Goal: Check status: Check status

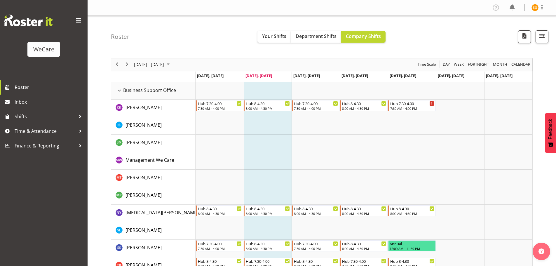
scroll to position [1731, 0]
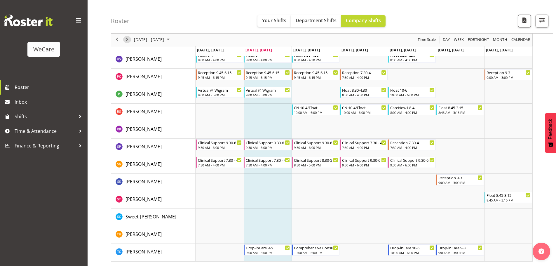
click at [128, 39] on span "Next" at bounding box center [127, 39] width 7 height 7
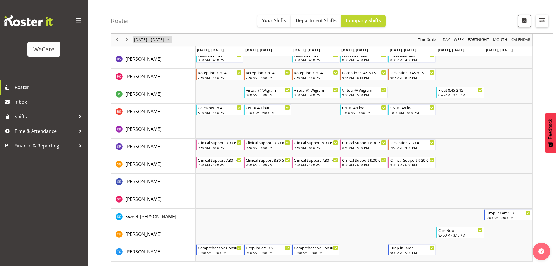
click at [158, 41] on span "[DATE] - [DATE]" at bounding box center [148, 39] width 31 height 7
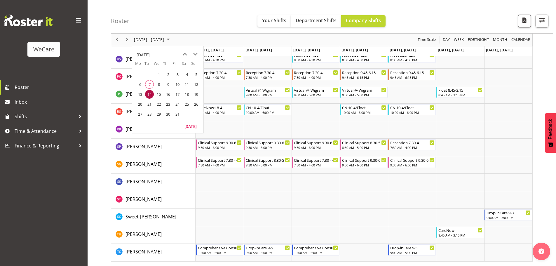
click at [151, 94] on span "14" at bounding box center [149, 94] width 9 height 9
click at [281, 81] on td "Timeline Week of October 14, 2025" at bounding box center [268, 78] width 48 height 18
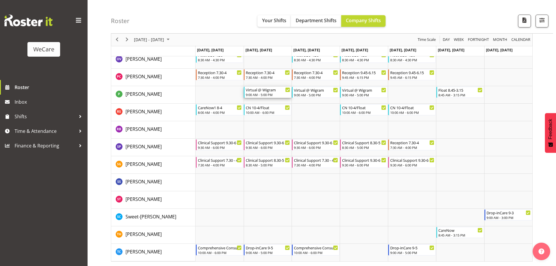
click at [275, 88] on div "Virtual @ Wigram" at bounding box center [268, 90] width 44 height 6
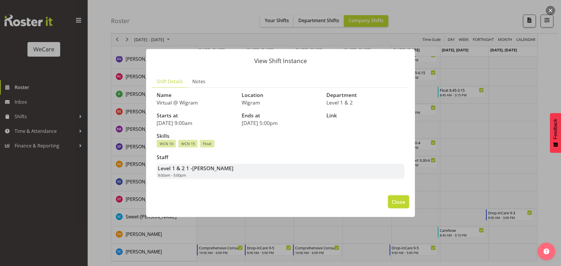
click at [398, 203] on span "Close" at bounding box center [398, 202] width 13 height 8
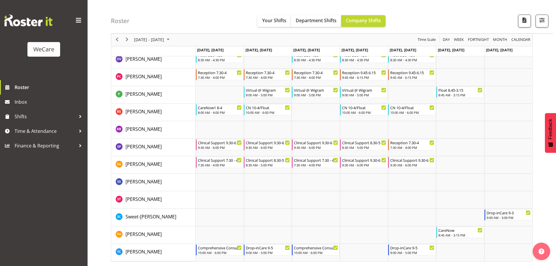
click at [283, 100] on td "Timeline Week of October 14, 2025" at bounding box center [268, 95] width 48 height 18
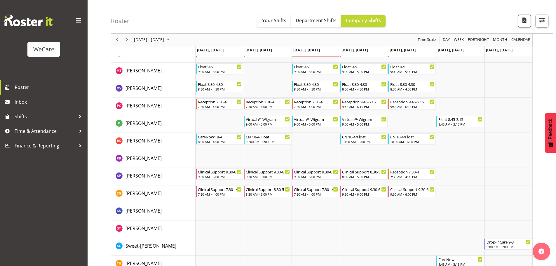
scroll to position [1731, 0]
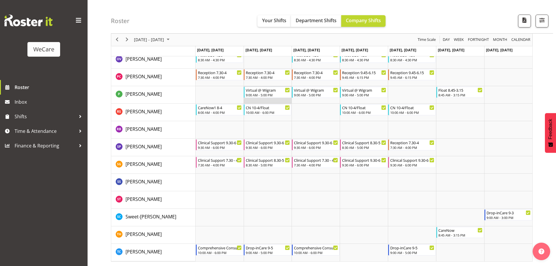
click at [279, 99] on td "Timeline Week of October 14, 2025" at bounding box center [268, 95] width 48 height 18
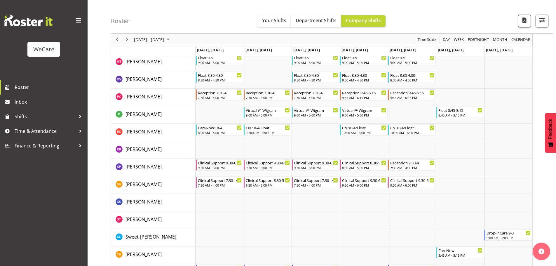
scroll to position [1715, 0]
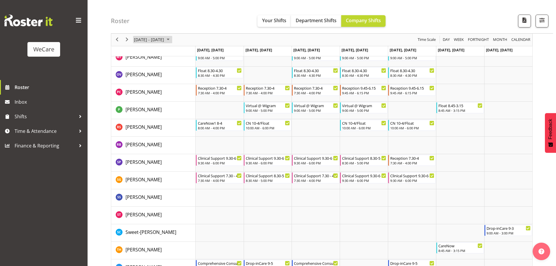
click at [172, 41] on span "October 2025" at bounding box center [168, 39] width 7 height 7
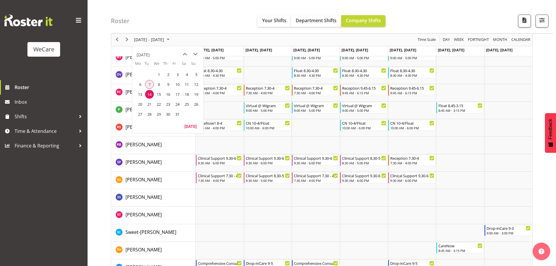
click at [151, 87] on span "7" at bounding box center [149, 84] width 9 height 9
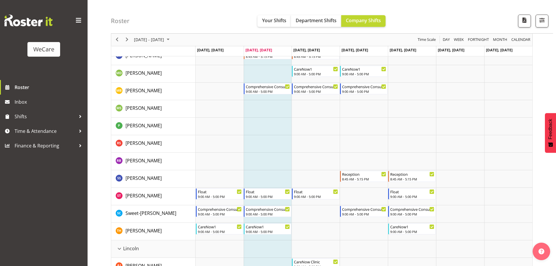
scroll to position [781, 0]
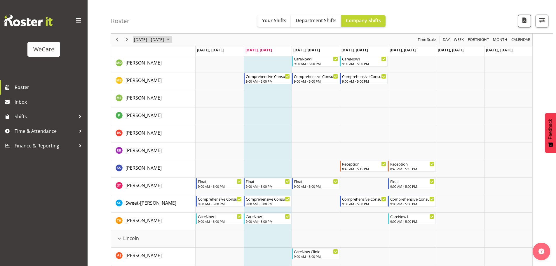
click at [172, 39] on span "October 2025" at bounding box center [168, 39] width 7 height 7
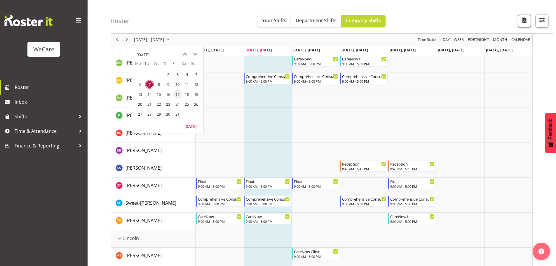
click at [176, 95] on span "17" at bounding box center [177, 94] width 9 height 9
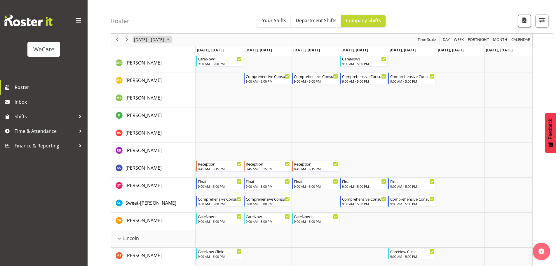
click at [172, 40] on span "October 2025" at bounding box center [168, 39] width 7 height 7
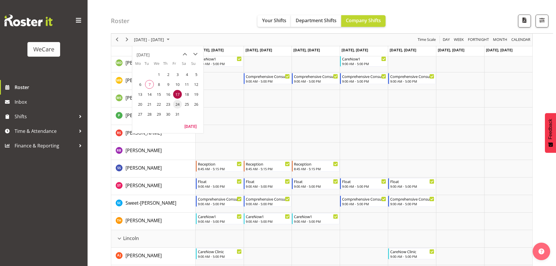
click at [178, 106] on span "24" at bounding box center [177, 104] width 9 height 9
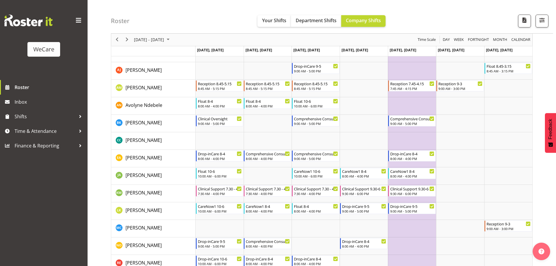
scroll to position [263, 0]
